Goal: Task Accomplishment & Management: Manage account settings

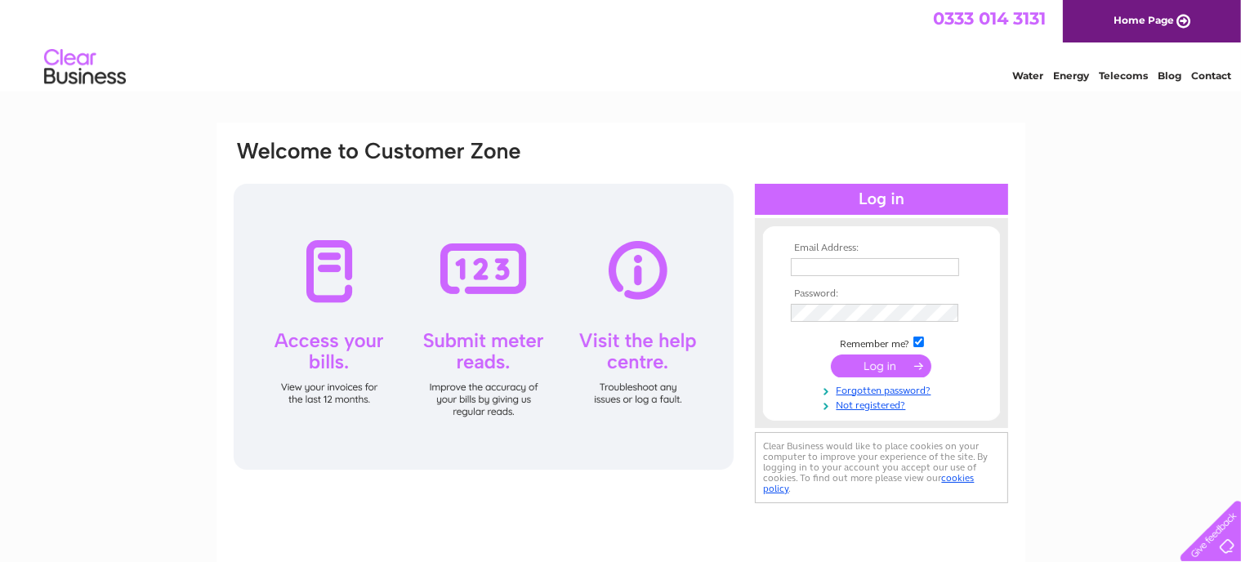
click at [809, 266] on input "text" at bounding box center [875, 267] width 168 height 18
type input "richardpeach6@gmail.com"
click at [874, 369] on input "submit" at bounding box center [881, 366] width 101 height 23
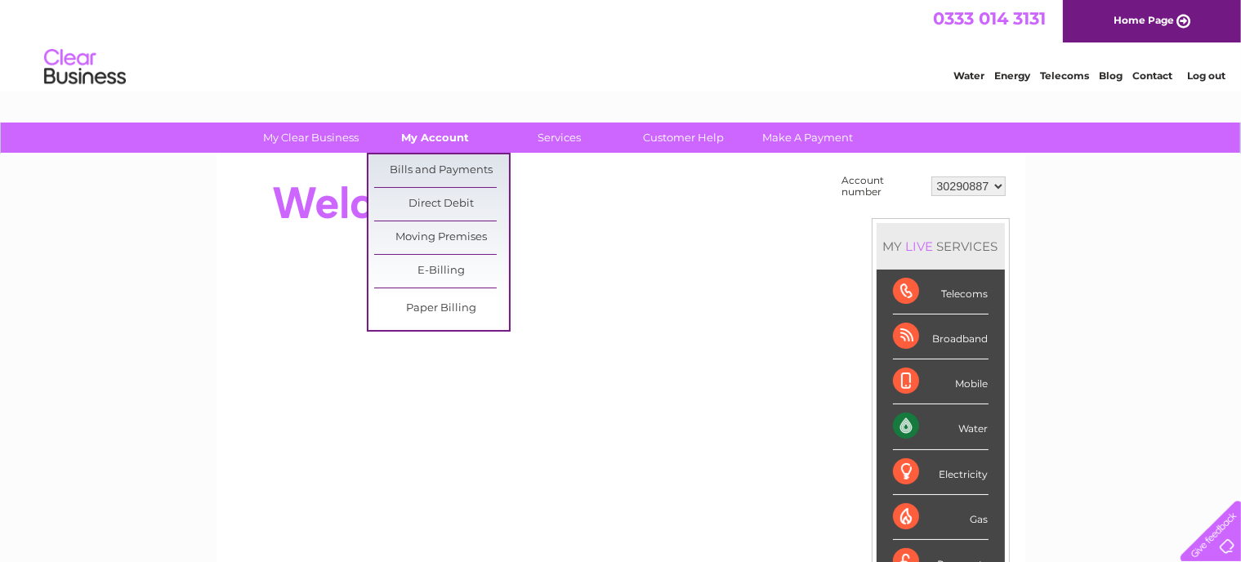
click at [434, 136] on link "My Account" at bounding box center [435, 138] width 135 height 30
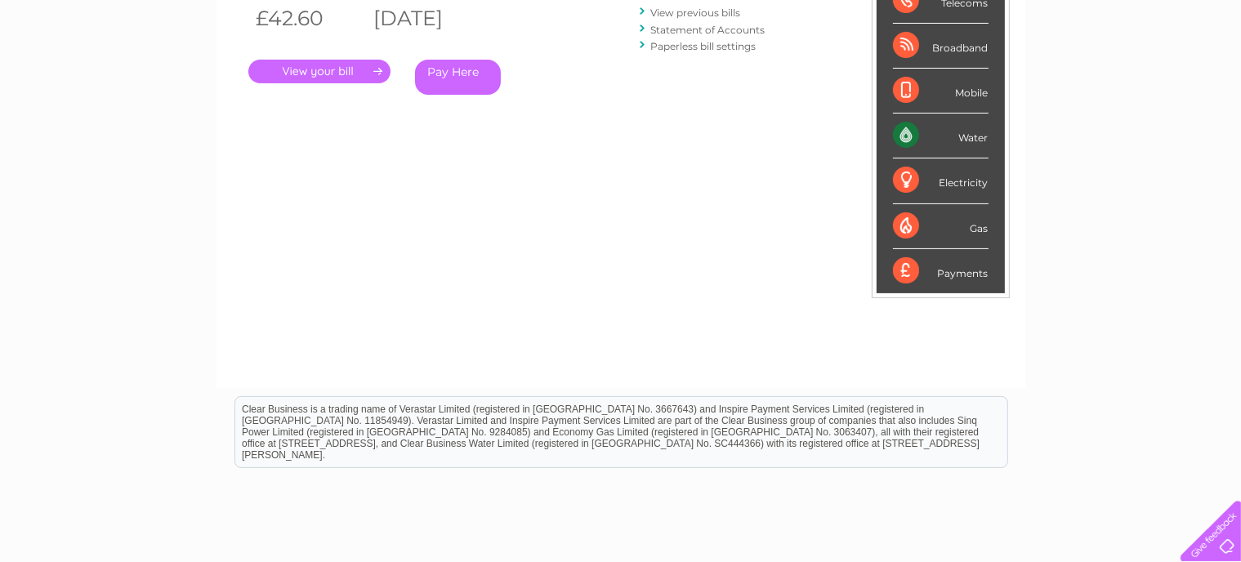
scroll to position [96, 0]
